Goal: Use online tool/utility

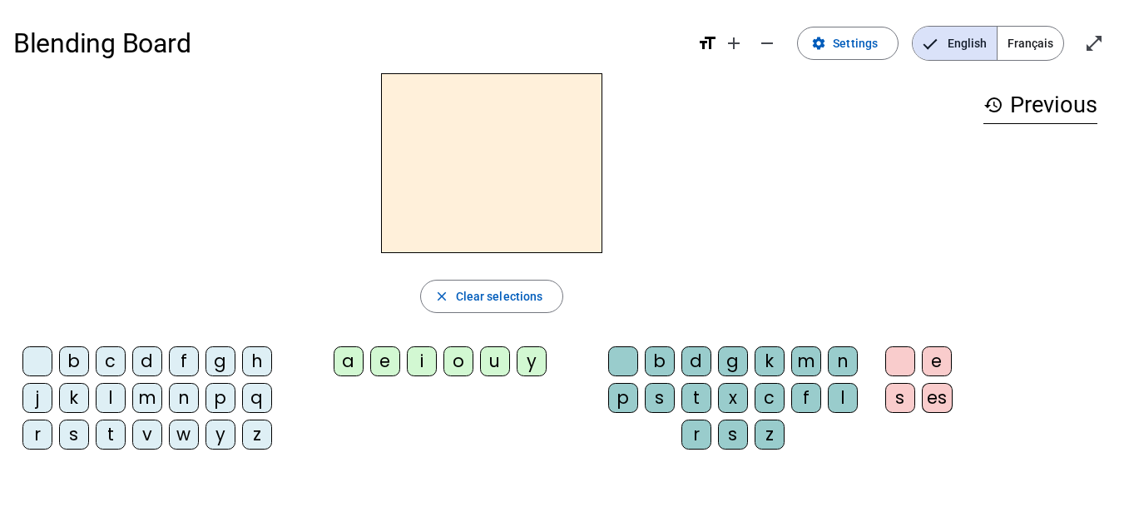
click at [431, 261] on div "close Clear selections b c d f g h j k l m n p q r s t v w y z a e i o u y b d …" at bounding box center [491, 267] width 957 height 389
drag, startPoint x: 218, startPoint y: 364, endPoint x: 439, endPoint y: 132, distance: 319.6
click at [439, 132] on div "close Clear selections b c d f g h j k l m n p q r s t v w y z a e i o u y b d …" at bounding box center [491, 267] width 957 height 389
click at [151, 324] on div "close Clear selections b c d f g h j k l m n p q r s t v w y z a e i o u y b d …" at bounding box center [491, 267] width 957 height 389
drag, startPoint x: 177, startPoint y: 363, endPoint x: 453, endPoint y: 118, distance: 368.4
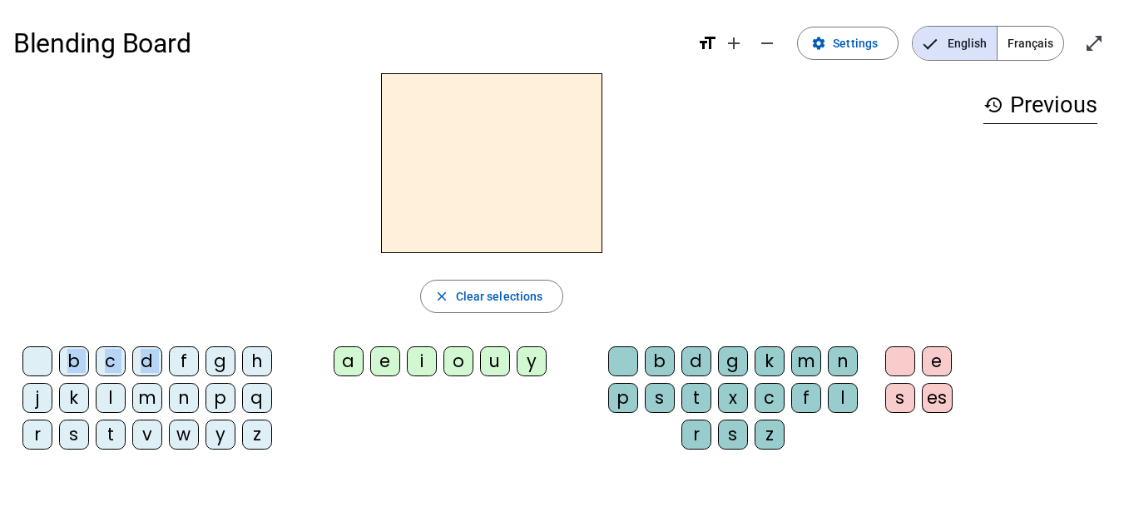
click at [453, 118] on div "close Clear selections b c d f g h j k l m n p q r s t v w y z a e i o u y b d …" at bounding box center [491, 267] width 957 height 389
click at [176, 369] on div "f" at bounding box center [184, 361] width 30 height 30
click at [355, 374] on div "a" at bounding box center [349, 361] width 30 height 30
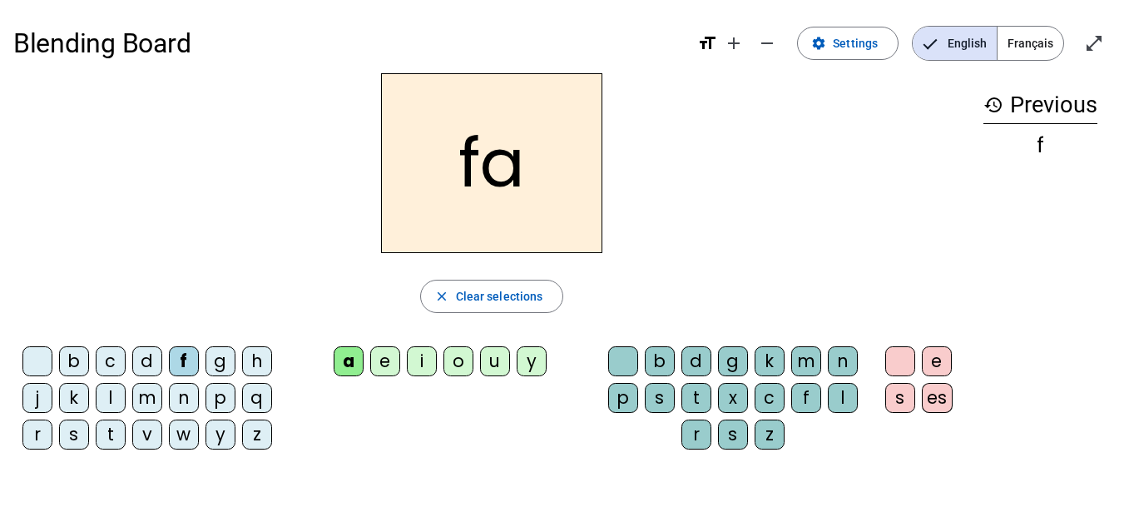
click at [559, 175] on h2 "fa" at bounding box center [491, 163] width 221 height 180
click at [501, 174] on h2 "fa" at bounding box center [491, 163] width 221 height 180
click at [509, 293] on span "Clear selections" at bounding box center [499, 296] width 87 height 20
click at [261, 409] on div "q" at bounding box center [257, 398] width 30 height 30
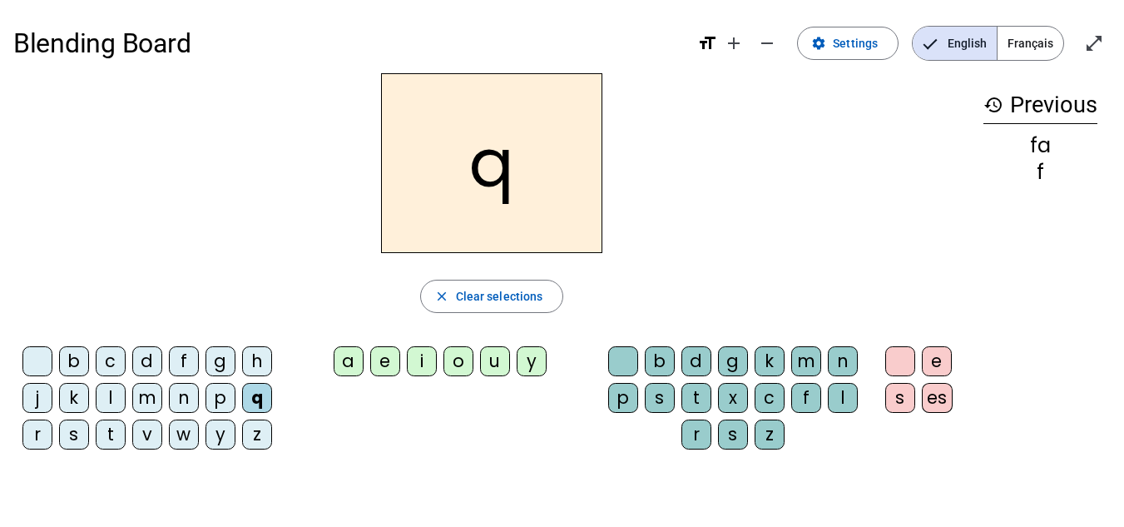
click at [489, 356] on div "u" at bounding box center [495, 361] width 30 height 30
click at [413, 355] on div "i" at bounding box center [422, 361] width 30 height 30
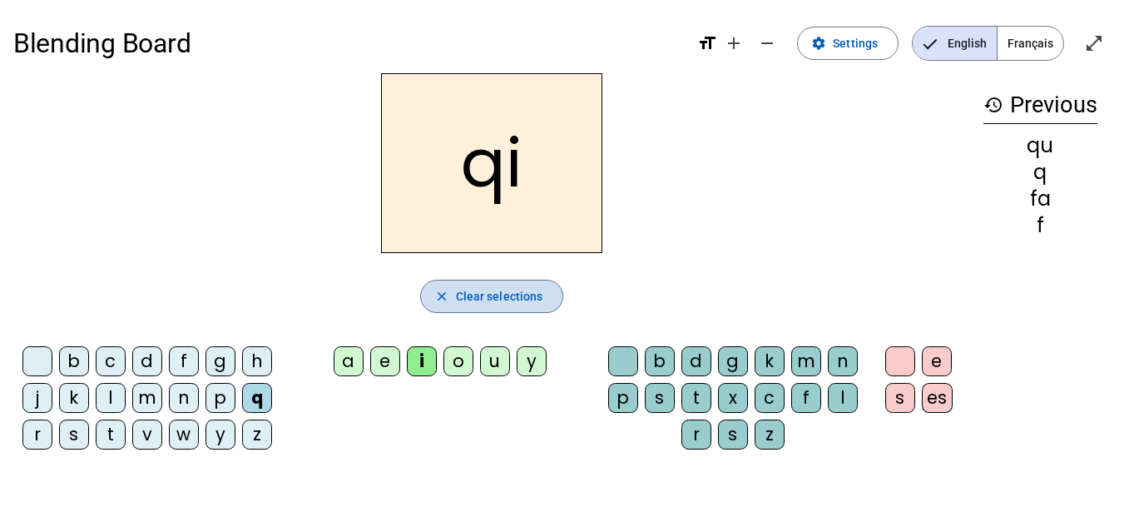
click at [472, 310] on span "button" at bounding box center [492, 296] width 142 height 40
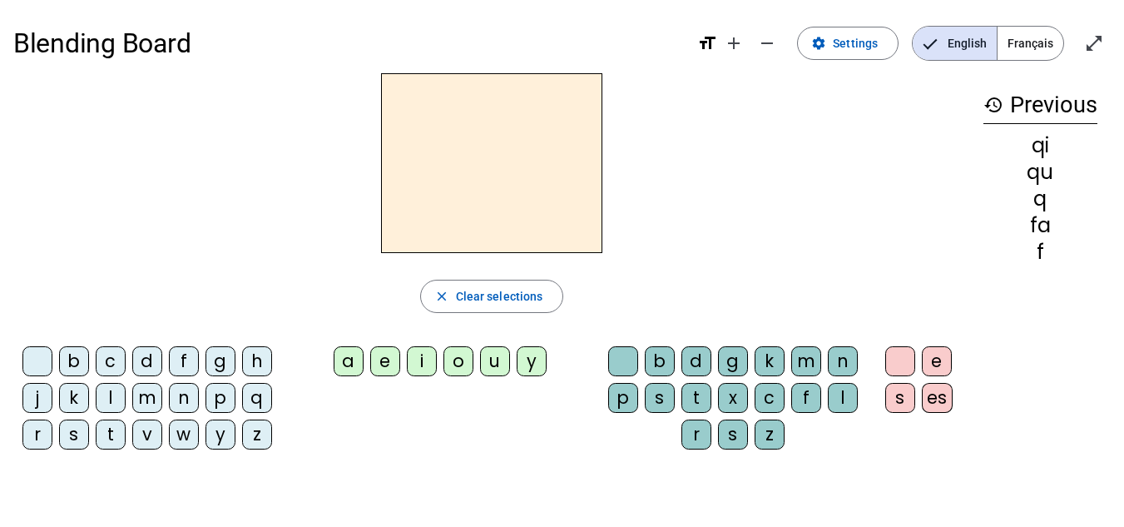
click at [217, 369] on div "g" at bounding box center [221, 361] width 30 height 30
click at [335, 367] on div "a" at bounding box center [349, 361] width 30 height 30
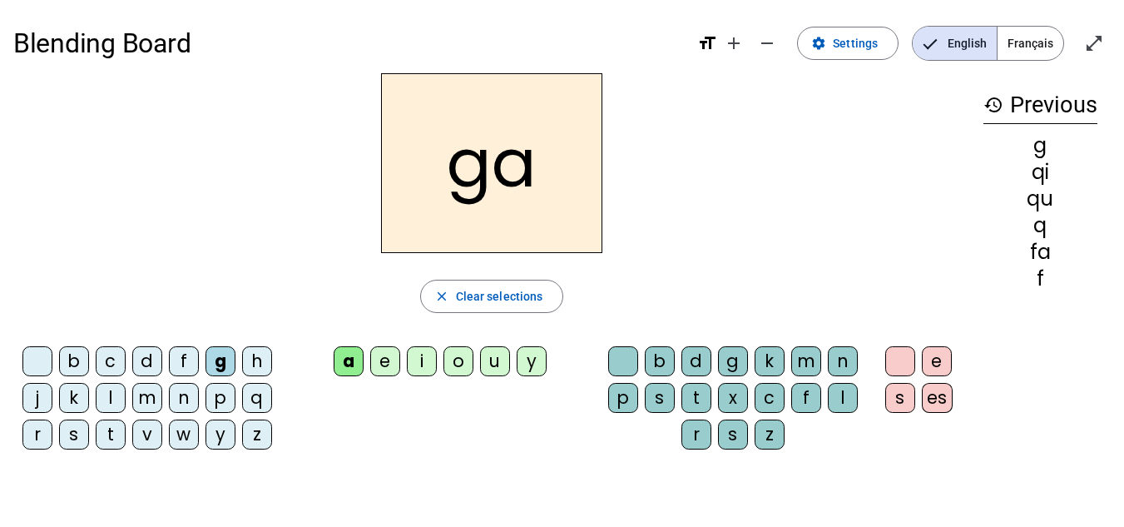
click at [623, 400] on div "p" at bounding box center [623, 398] width 30 height 30
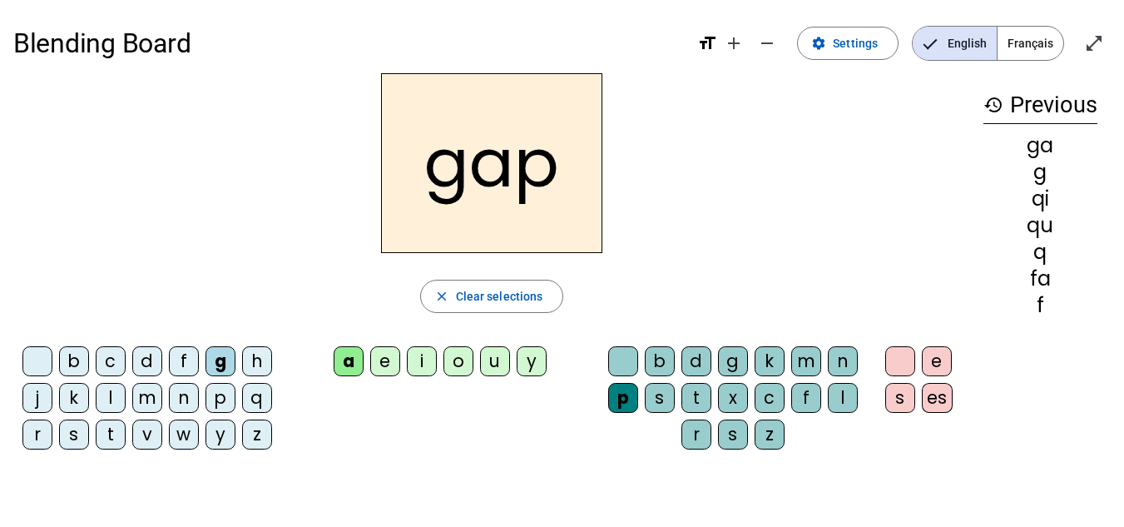
click at [905, 395] on div "s" at bounding box center [900, 398] width 30 height 30
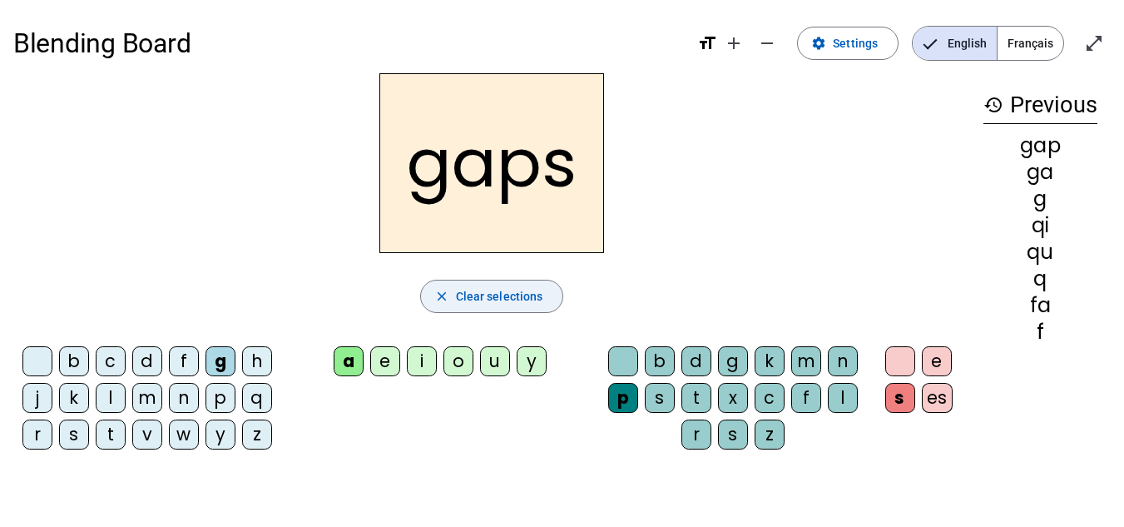
click at [536, 305] on span "Clear selections" at bounding box center [499, 296] width 87 height 20
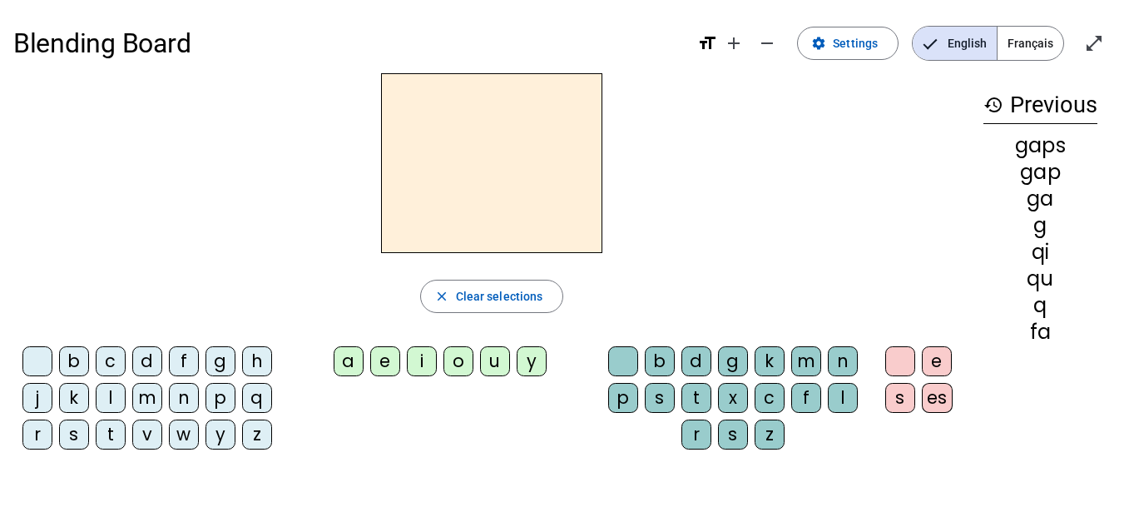
click at [995, 108] on mat-icon "history" at bounding box center [994, 105] width 20 height 20
